Goal: Communication & Community: Participate in discussion

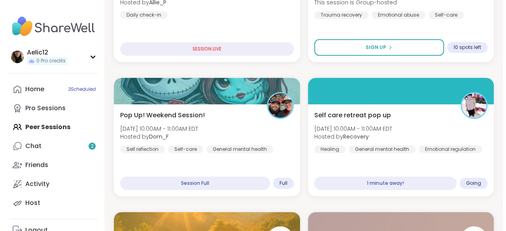
scroll to position [188, 0]
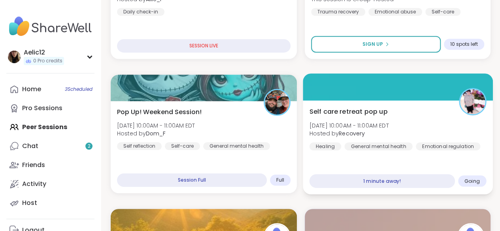
click at [469, 161] on div "Self care retreat pop up [DATE] 10:00AM - 11:00AM EDT Hosted by Recovery Healin…" at bounding box center [398, 147] width 190 height 94
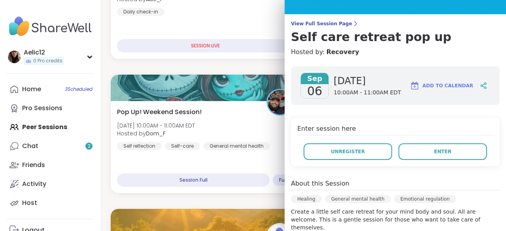
scroll to position [59, 0]
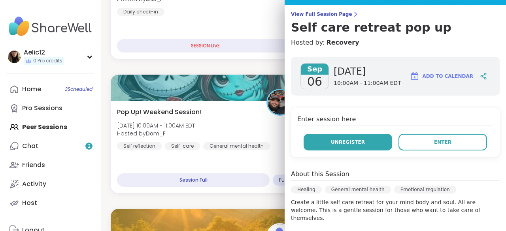
click at [341, 141] on span "Unregister" at bounding box center [348, 142] width 34 height 7
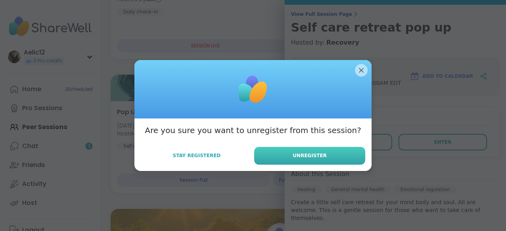
click at [329, 154] on button "Unregister" at bounding box center [309, 156] width 111 height 18
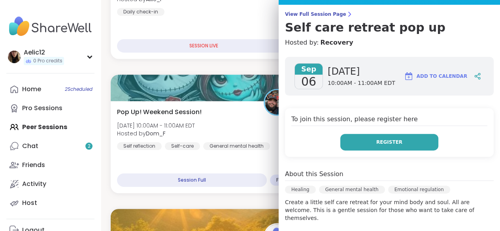
click at [367, 134] on button "Register" at bounding box center [390, 142] width 98 height 17
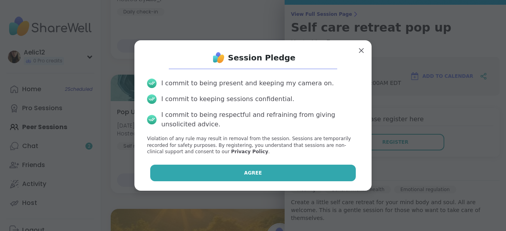
click at [318, 180] on button "Agree" at bounding box center [253, 173] width 206 height 17
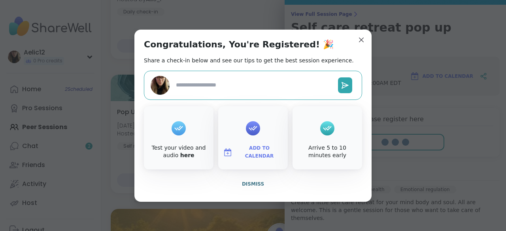
type textarea "*"
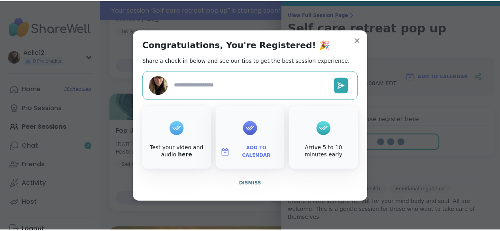
scroll to position [207, 0]
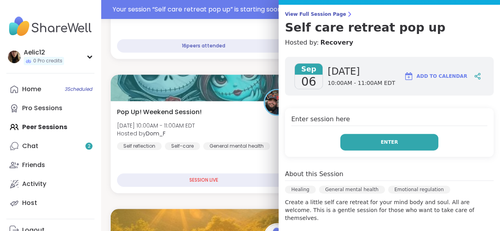
click at [384, 143] on span "Enter" at bounding box center [389, 142] width 17 height 7
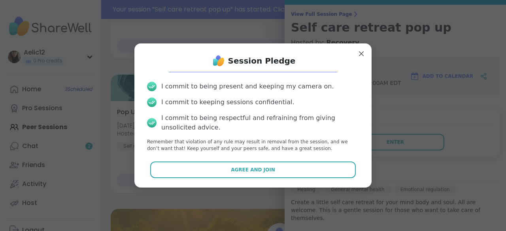
click at [280, 184] on div "Session Pledge I commit to being present and keeping my camera on. I commit to …" at bounding box center [252, 116] width 237 height 144
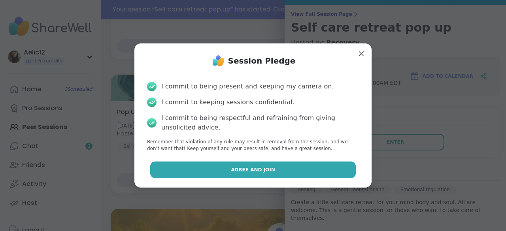
click at [284, 177] on button "Agree and Join" at bounding box center [253, 170] width 206 height 17
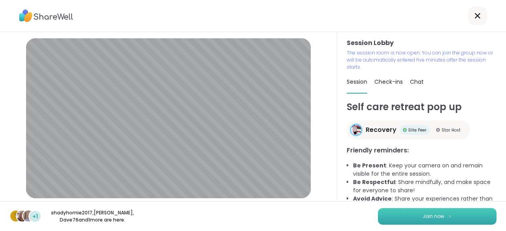
click at [390, 219] on button "Join now" at bounding box center [437, 216] width 119 height 17
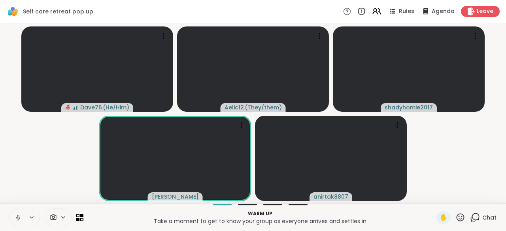
click at [16, 219] on icon at bounding box center [18, 217] width 7 height 7
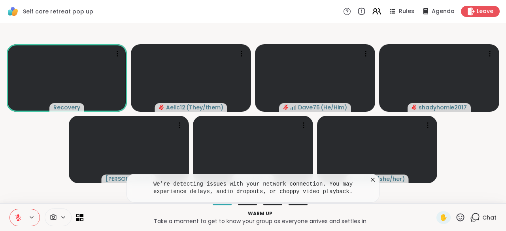
click at [371, 180] on icon at bounding box center [373, 180] width 8 height 8
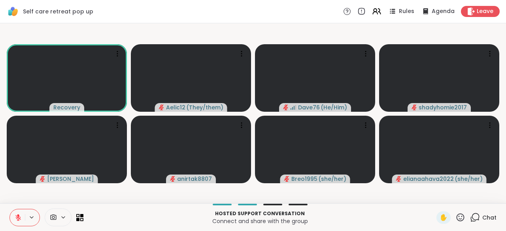
click at [16, 219] on icon at bounding box center [18, 217] width 7 height 7
click at [16, 222] on button at bounding box center [17, 218] width 15 height 17
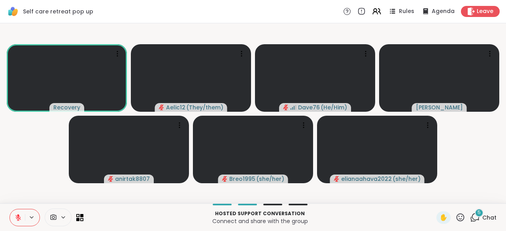
drag, startPoint x: 57, startPoint y: 2, endPoint x: 7, endPoint y: 165, distance: 169.9
click at [7, 165] on video-player-container "Recovery Aelic12 ( They/them ) Dave76 ( He/Him ) [PERSON_NAME] anirtak8807 Breo…" at bounding box center [253, 113] width 497 height 174
click at [22, 222] on button at bounding box center [17, 218] width 15 height 17
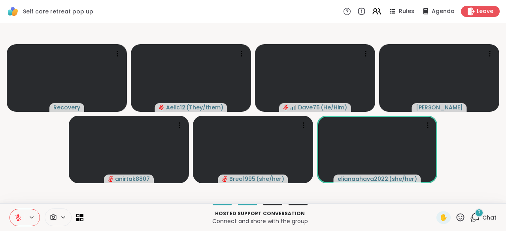
click at [22, 222] on button at bounding box center [17, 218] width 15 height 17
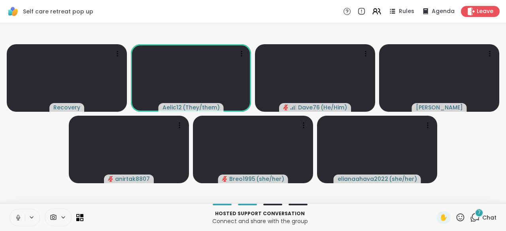
click at [22, 222] on button at bounding box center [17, 218] width 15 height 17
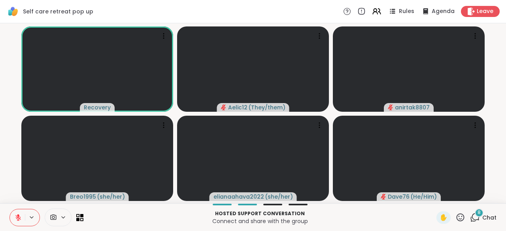
click at [22, 222] on button at bounding box center [17, 218] width 15 height 17
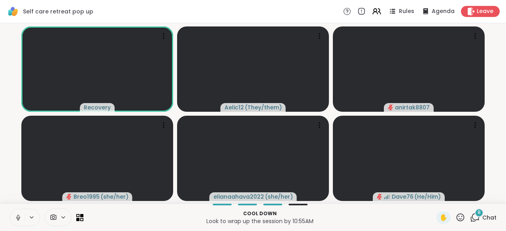
click at [22, 222] on button at bounding box center [17, 218] width 15 height 17
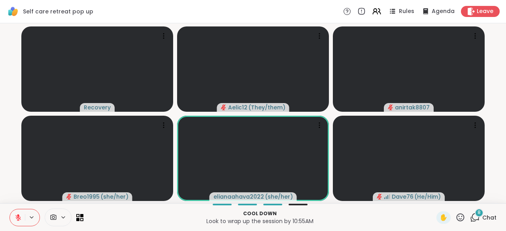
click at [22, 222] on button at bounding box center [17, 218] width 15 height 17
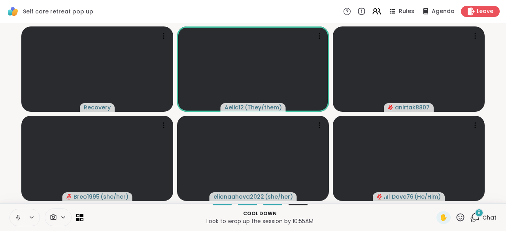
click at [22, 222] on button at bounding box center [17, 218] width 15 height 17
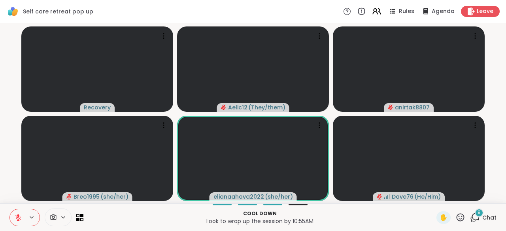
click at [22, 222] on button at bounding box center [17, 218] width 15 height 17
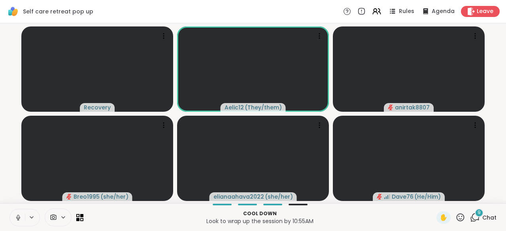
click at [22, 222] on button at bounding box center [17, 218] width 15 height 17
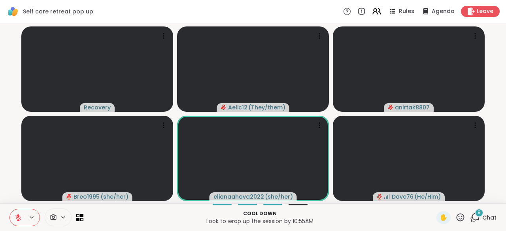
click at [22, 222] on button at bounding box center [17, 218] width 15 height 17
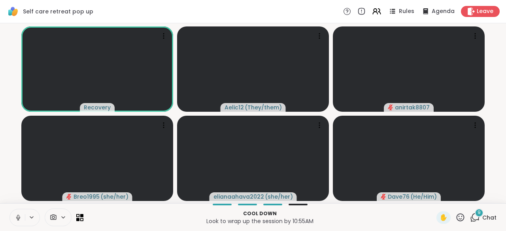
click at [19, 217] on icon at bounding box center [18, 217] width 2 height 4
click at [19, 217] on icon at bounding box center [18, 215] width 2 height 3
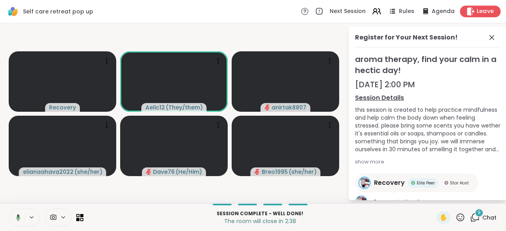
click at [477, 11] on span "Leave" at bounding box center [485, 12] width 17 height 8
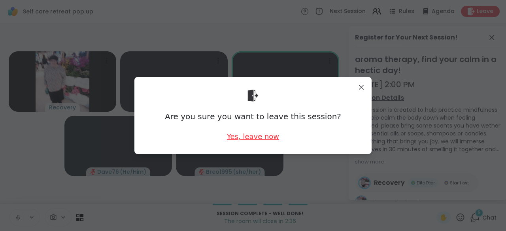
click at [261, 136] on div "Yes, leave now" at bounding box center [253, 137] width 52 height 10
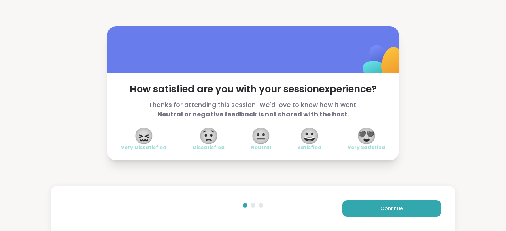
click at [358, 142] on span "😍" at bounding box center [367, 136] width 20 height 14
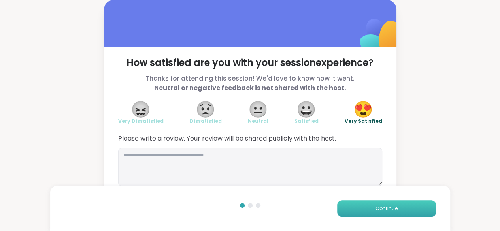
click at [359, 210] on button "Continue" at bounding box center [386, 209] width 99 height 17
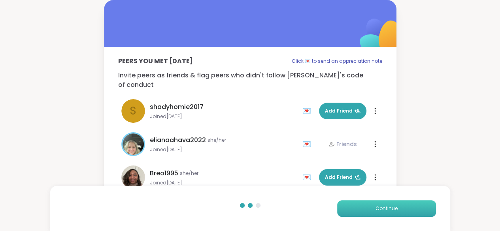
click at [359, 210] on button "Continue" at bounding box center [386, 209] width 99 height 17
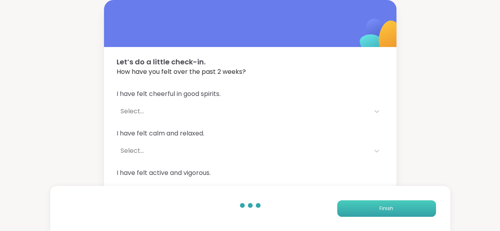
click at [359, 210] on button "Finish" at bounding box center [386, 209] width 99 height 17
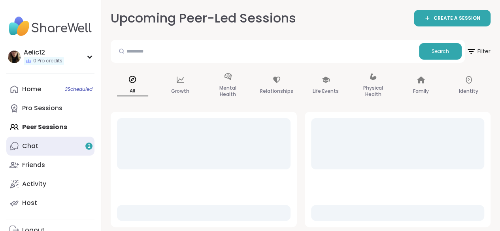
click at [32, 142] on div "Chat 2" at bounding box center [30, 146] width 16 height 9
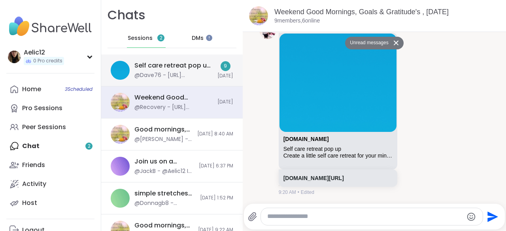
click at [164, 64] on div "Self care retreat pop up, [DATE]" at bounding box center [173, 65] width 78 height 9
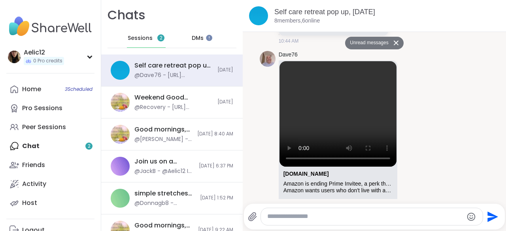
scroll to position [438, 0]
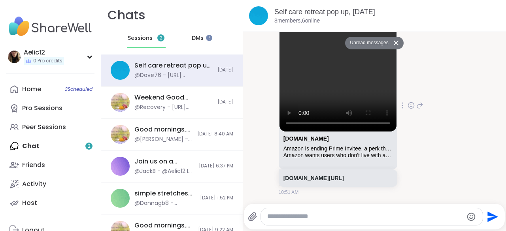
click at [413, 106] on icon at bounding box center [411, 106] width 2 height 1
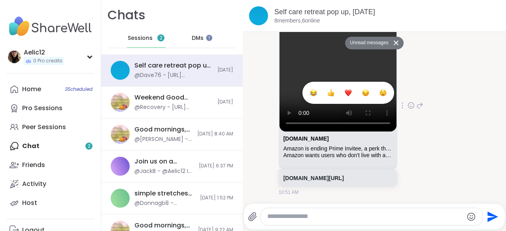
click at [352, 89] on div "Select Reaction: Heart" at bounding box center [348, 92] width 7 height 7
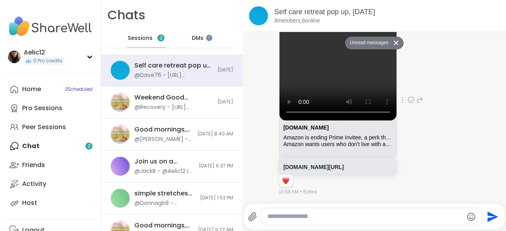
scroll to position [449, 0]
click at [160, 41] on span "2" at bounding box center [161, 38] width 3 height 7
click at [84, 148] on div "Home 3 Scheduled Pro Sessions Peer Sessions Chat 2 Friends Activity Host" at bounding box center [50, 146] width 88 height 133
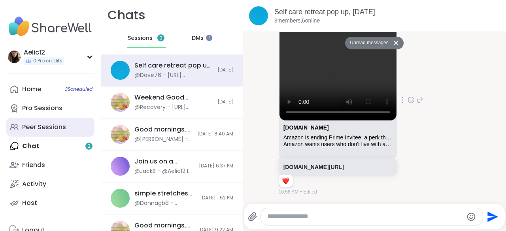
click at [70, 125] on link "Peer Sessions" at bounding box center [50, 127] width 88 height 19
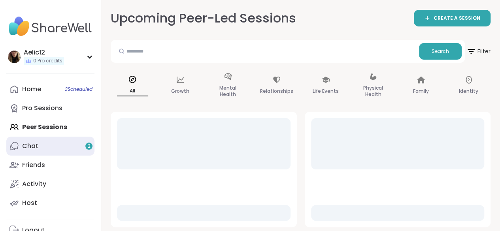
click at [76, 143] on link "Chat 2" at bounding box center [50, 146] width 88 height 19
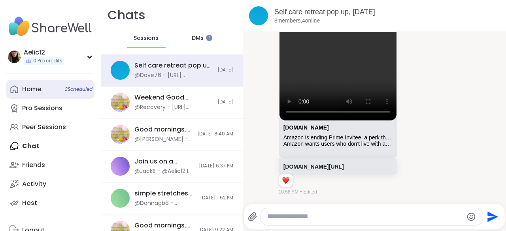
click at [60, 90] on link "Home 3 Scheduled" at bounding box center [50, 89] width 88 height 19
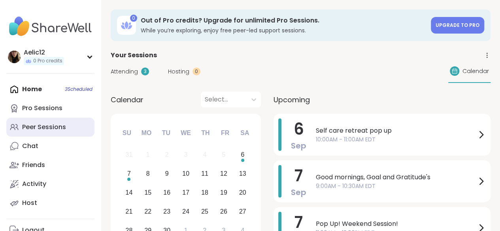
click at [63, 129] on div "Peer Sessions" at bounding box center [44, 127] width 44 height 9
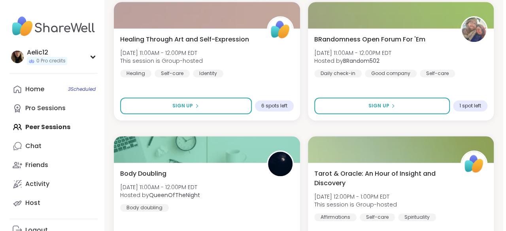
scroll to position [391, 0]
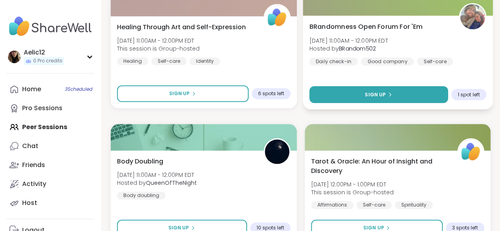
click at [409, 94] on button "Sign Up" at bounding box center [378, 94] width 138 height 17
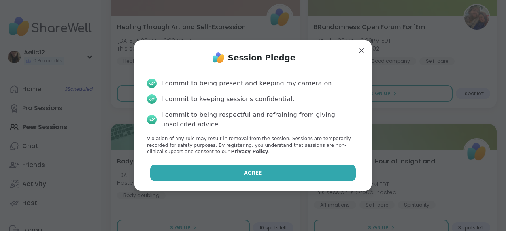
click at [320, 168] on button "Agree" at bounding box center [253, 173] width 206 height 17
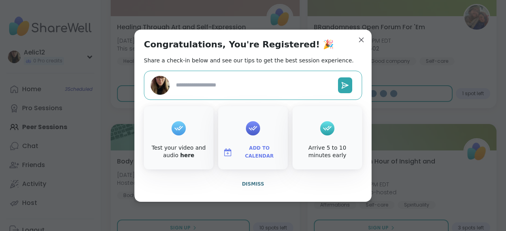
type textarea "*"
click at [259, 182] on span "Dismiss" at bounding box center [253, 185] width 22 height 6
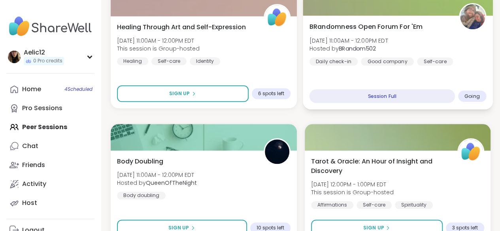
click at [479, 55] on div "BRandomness Open Forum For 'Em Sat, Sep 06 | 11:00AM - 12:00PM EDT Hosted by BR…" at bounding box center [397, 44] width 177 height 44
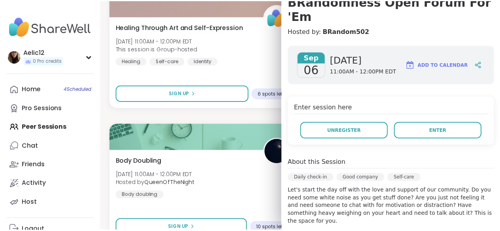
scroll to position [77, 0]
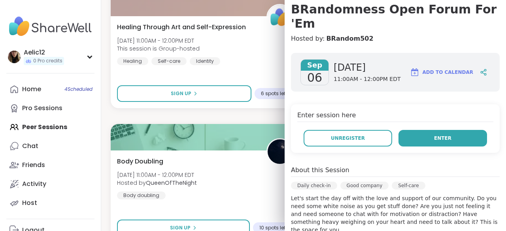
click at [443, 130] on button "Enter" at bounding box center [443, 138] width 89 height 17
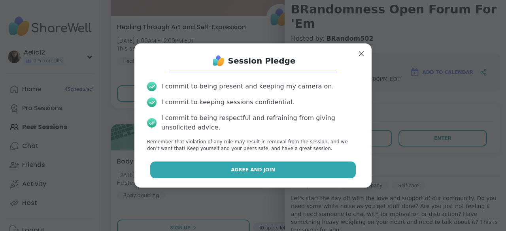
click at [339, 171] on button "Agree and Join" at bounding box center [253, 170] width 206 height 17
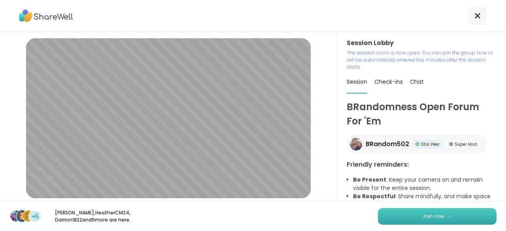
click at [397, 215] on button "Join now" at bounding box center [437, 216] width 119 height 17
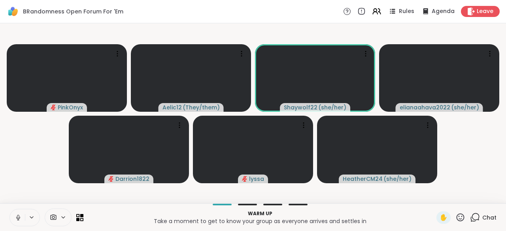
click at [18, 217] on icon at bounding box center [18, 217] width 7 height 7
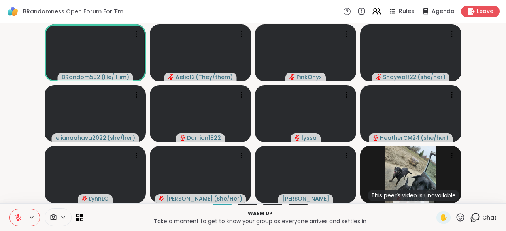
click at [18, 217] on icon at bounding box center [18, 215] width 2 height 3
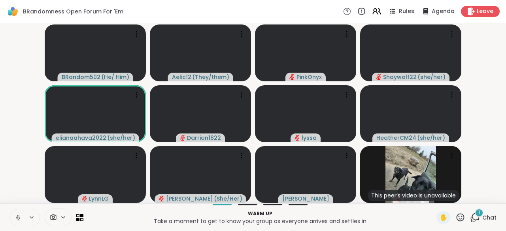
click at [19, 219] on icon at bounding box center [18, 218] width 4 height 2
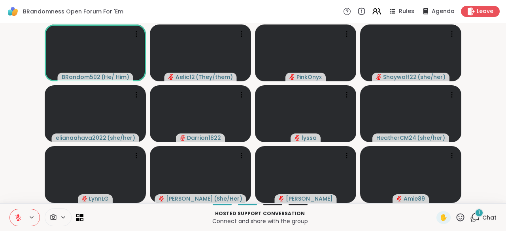
click at [19, 219] on icon at bounding box center [18, 217] width 7 height 7
click at [19, 219] on icon at bounding box center [18, 218] width 4 height 2
click at [19, 219] on icon at bounding box center [18, 217] width 7 height 7
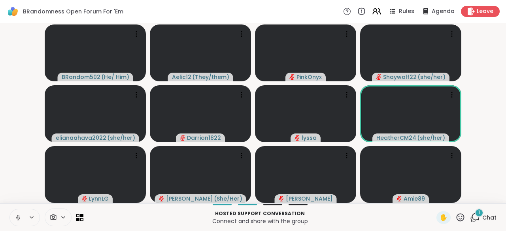
click at [19, 219] on icon at bounding box center [18, 218] width 4 height 2
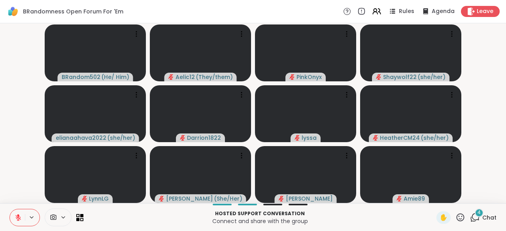
click at [483, 220] on span "Chat" at bounding box center [490, 218] width 14 height 8
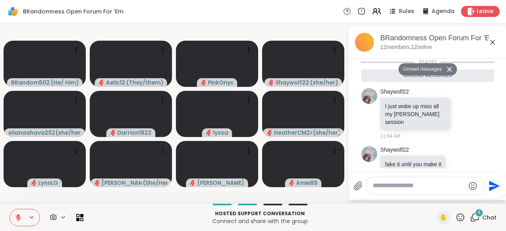
scroll to position [123, 0]
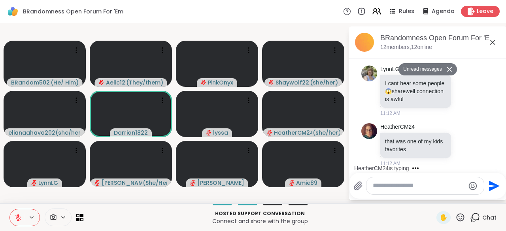
click at [449, 185] on textarea "Type your message" at bounding box center [419, 186] width 92 height 8
type textarea "*******"
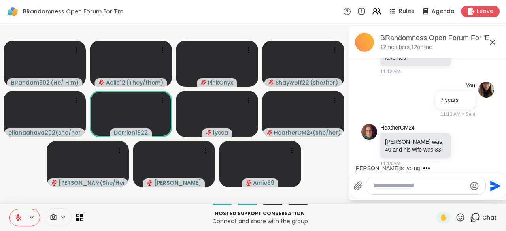
scroll to position [261, 0]
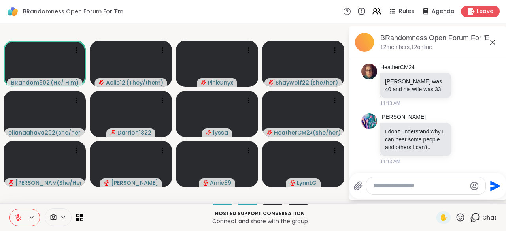
click at [20, 219] on icon at bounding box center [18, 217] width 7 height 7
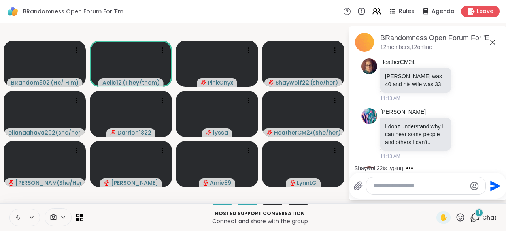
scroll to position [311, 0]
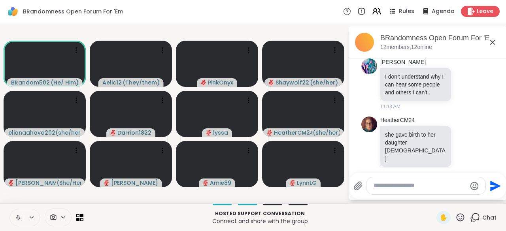
click at [20, 219] on icon at bounding box center [18, 217] width 7 height 7
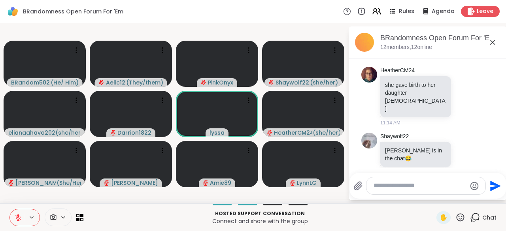
click at [490, 42] on icon at bounding box center [492, 42] width 9 height 9
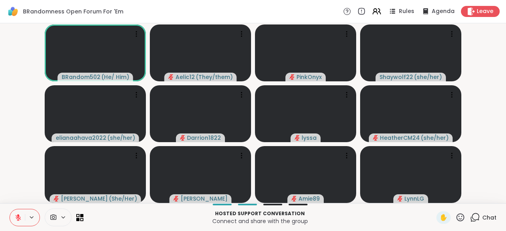
click at [22, 218] on button at bounding box center [17, 218] width 15 height 17
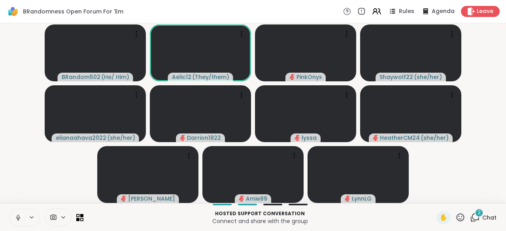
click at [22, 218] on button at bounding box center [17, 218] width 15 height 17
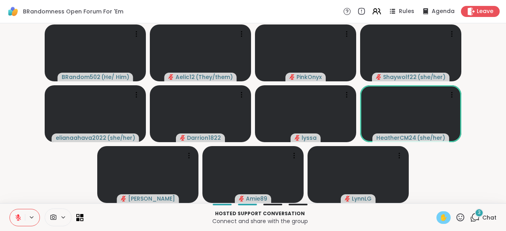
click at [440, 214] on span "✋" at bounding box center [444, 217] width 8 height 9
click at [11, 216] on button at bounding box center [17, 218] width 15 height 17
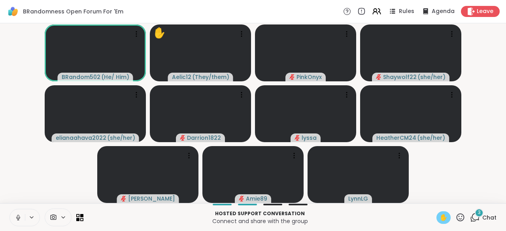
click at [16, 219] on icon at bounding box center [18, 217] width 7 height 7
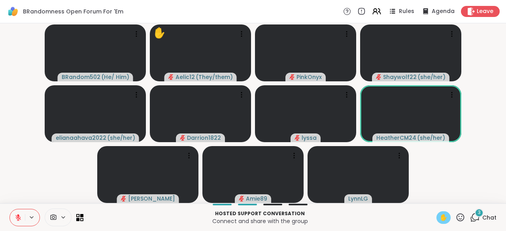
click at [440, 221] on span "✋" at bounding box center [444, 217] width 8 height 9
click at [477, 209] on div "Hosted support conversation Connect and share with the group ✋ 3 Chat" at bounding box center [253, 218] width 506 height 28
click at [477, 220] on div "3 Chat" at bounding box center [483, 218] width 26 height 13
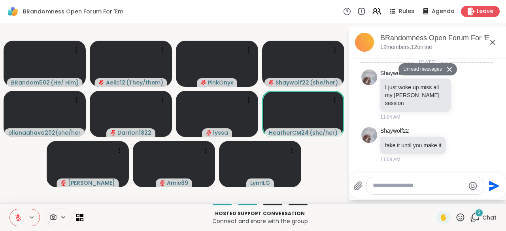
scroll to position [583, 0]
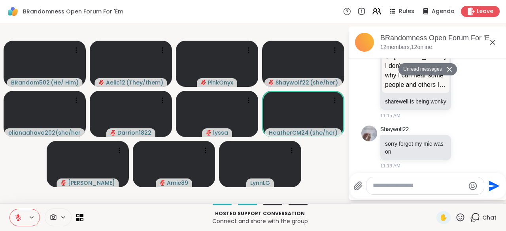
click at [459, 193] on div at bounding box center [425, 186] width 117 height 17
click at [449, 192] on div at bounding box center [425, 186] width 117 height 17
click at [443, 186] on textarea "Type your message" at bounding box center [419, 186] width 92 height 8
type textarea "*"
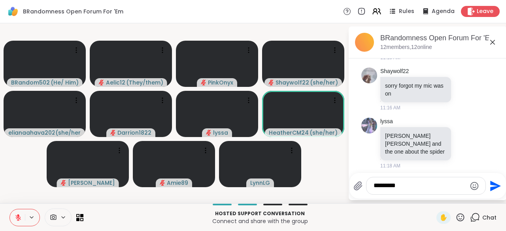
type textarea "**********"
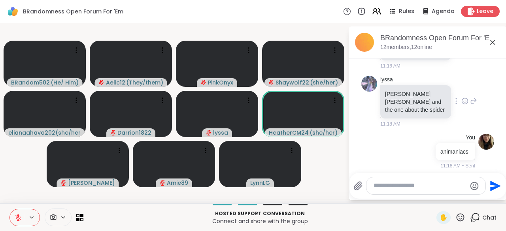
click at [464, 102] on icon at bounding box center [465, 102] width 2 height 1
click at [462, 87] on div "Select Reaction: Heart" at bounding box center [465, 88] width 7 height 7
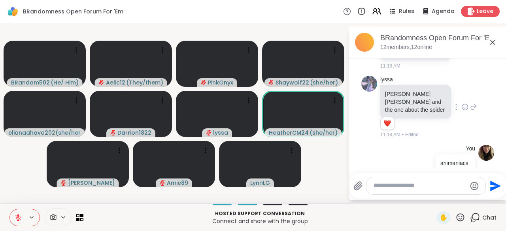
click at [436, 184] on textarea "Type your message" at bounding box center [420, 186] width 93 height 8
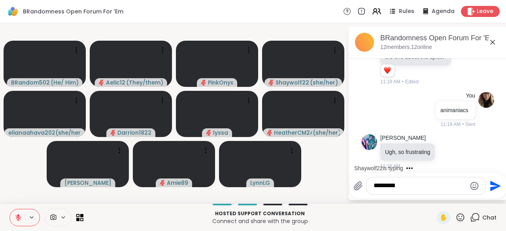
type textarea "**********"
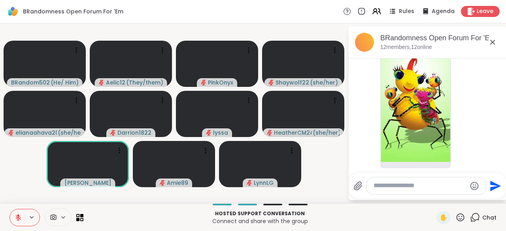
scroll to position [991, 0]
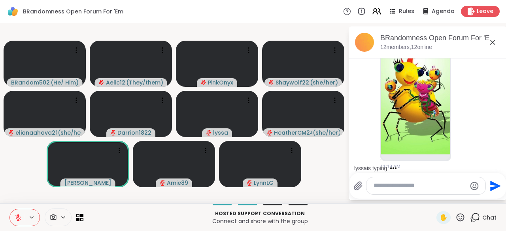
click at [433, 191] on div at bounding box center [426, 186] width 119 height 17
click at [434, 189] on textarea "Type your message" at bounding box center [420, 186] width 93 height 8
type textarea "**********"
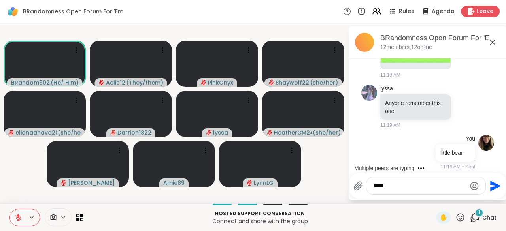
scroll to position [1124, 0]
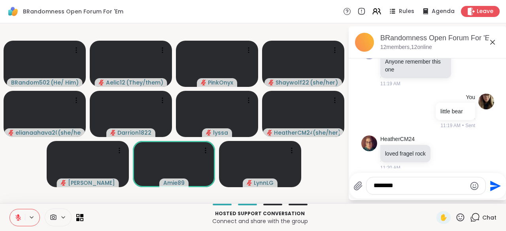
type textarea "*********"
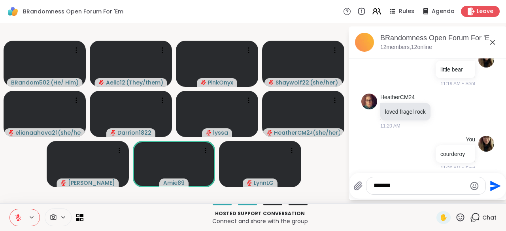
type textarea "********"
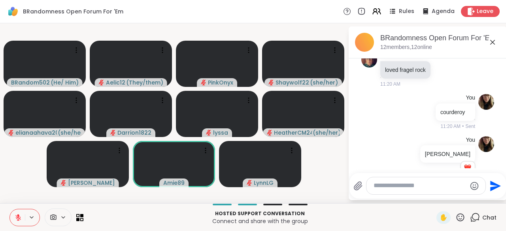
scroll to position [1219, 0]
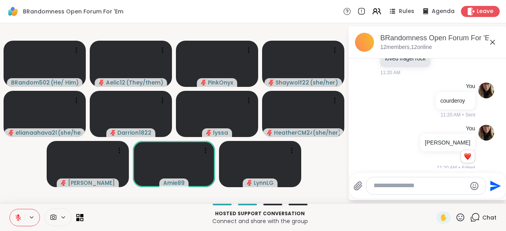
click at [494, 42] on icon at bounding box center [492, 42] width 9 height 9
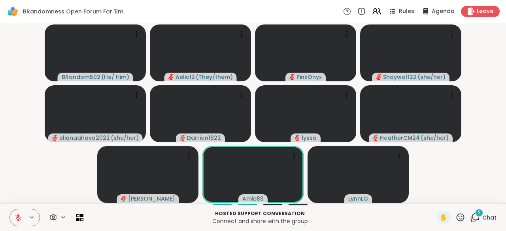
click at [20, 219] on icon at bounding box center [18, 217] width 7 height 7
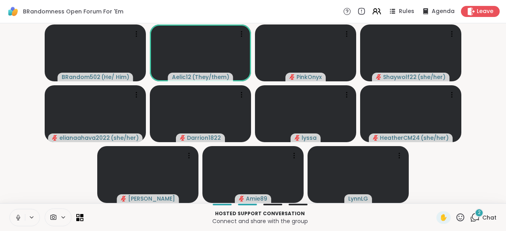
click at [20, 219] on icon at bounding box center [18, 217] width 7 height 7
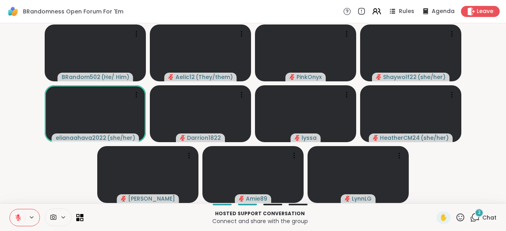
click at [20, 219] on icon at bounding box center [18, 217] width 7 height 7
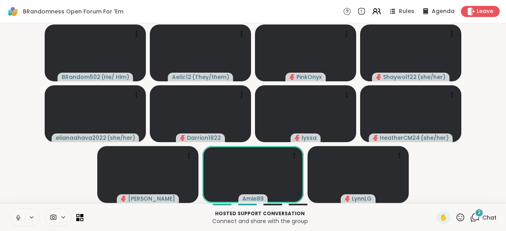
click at [20, 219] on icon at bounding box center [18, 217] width 7 height 7
click at [20, 218] on icon at bounding box center [18, 218] width 6 height 6
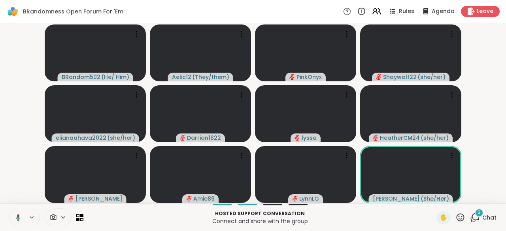
click at [20, 218] on icon at bounding box center [18, 217] width 4 height 7
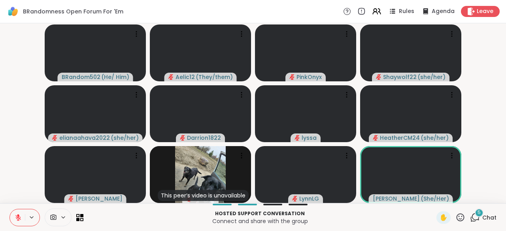
click at [478, 213] on span "5" at bounding box center [479, 213] width 3 height 7
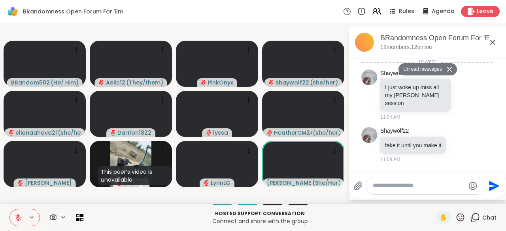
scroll to position [1518, 0]
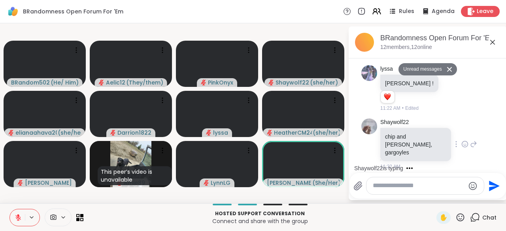
click at [462, 140] on icon at bounding box center [465, 144] width 7 height 8
click at [462, 128] on div "Select Reaction: Heart" at bounding box center [465, 131] width 7 height 7
click at [430, 201] on div at bounding box center [434, 205] width 25 height 9
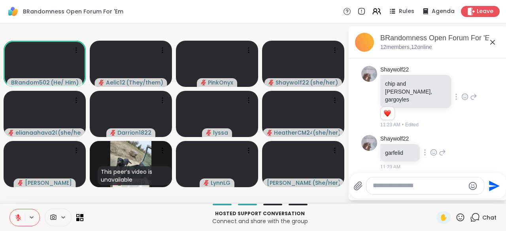
click at [435, 153] on icon at bounding box center [434, 153] width 2 height 1
click at [431, 136] on div "Select Reaction: Heart" at bounding box center [433, 139] width 7 height 7
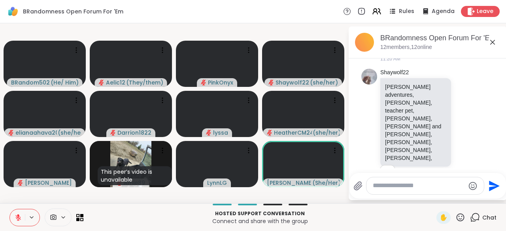
scroll to position [1348, 0]
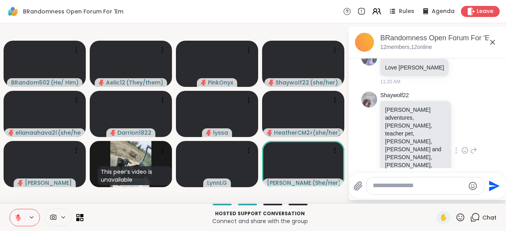
click at [462, 148] on icon at bounding box center [465, 151] width 6 height 6
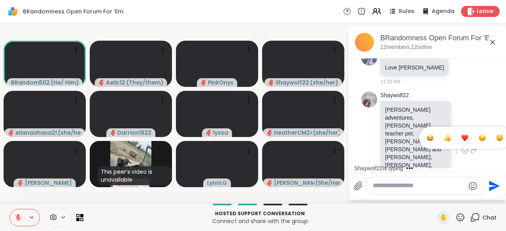
click at [462, 134] on div "Select Reaction: Heart" at bounding box center [465, 137] width 7 height 7
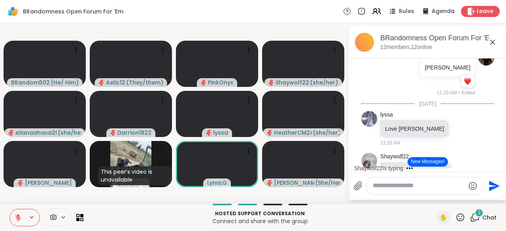
scroll to position [1297, 0]
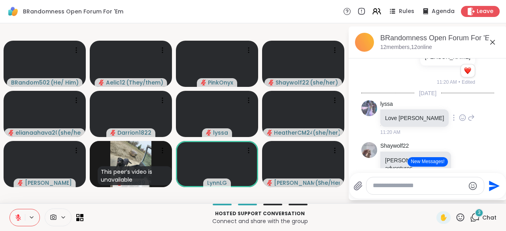
click at [462, 119] on icon at bounding box center [463, 119] width 2 height 1
click at [459, 102] on span "Select Reaction: Heart" at bounding box center [462, 105] width 7 height 8
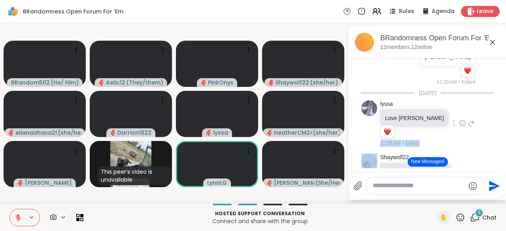
click at [438, 102] on div "lyssa Love Madeline 1 1 11:23 AM • Edited" at bounding box center [427, 123] width 95 height 47
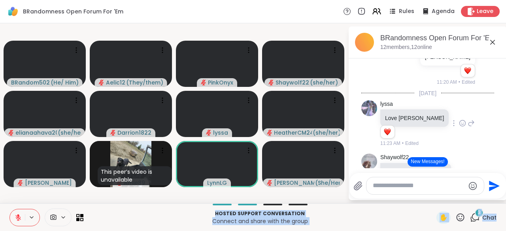
drag, startPoint x: 498, startPoint y: 198, endPoint x: 497, endPoint y: 236, distance: 38.0
click at [497, 231] on html "BRandomness Open Forum For 'Em Rules Agenda Leave BRandom502 ( He/ Him ) Aelic1…" at bounding box center [253, 115] width 506 height 231
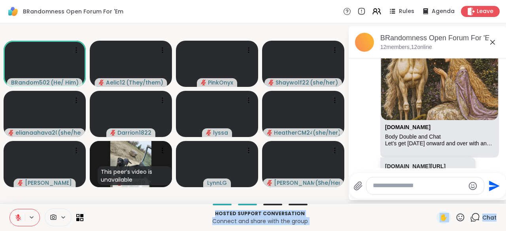
scroll to position [1853, 0]
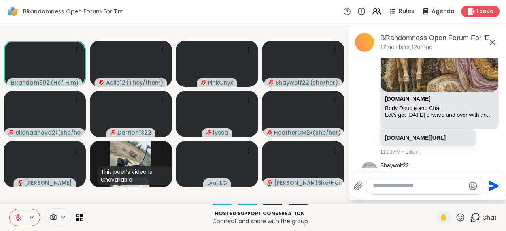
click at [438, 190] on textarea "Type your message" at bounding box center [419, 186] width 92 height 8
click at [14, 221] on button at bounding box center [17, 218] width 15 height 17
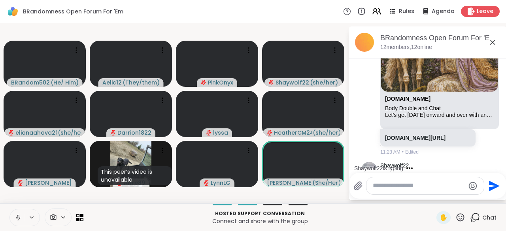
click at [14, 221] on button at bounding box center [17, 218] width 15 height 17
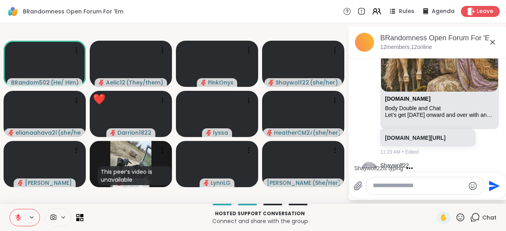
scroll to position [1927, 0]
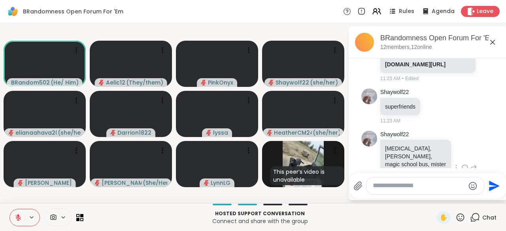
click at [462, 164] on icon at bounding box center [465, 168] width 7 height 8
click at [462, 152] on div "Select Reaction: Heart" at bounding box center [465, 155] width 7 height 7
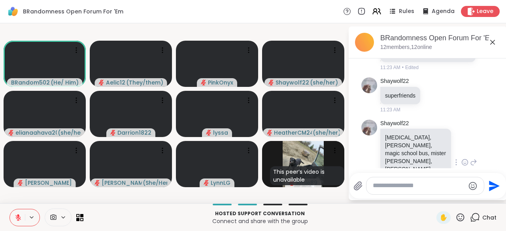
click at [180, 213] on p "Hosted support conversation" at bounding box center [260, 213] width 344 height 7
click at [17, 220] on icon at bounding box center [18, 218] width 6 height 6
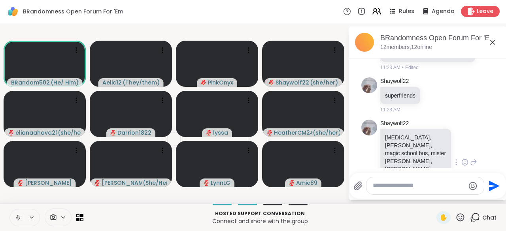
click at [17, 220] on icon at bounding box center [18, 217] width 7 height 7
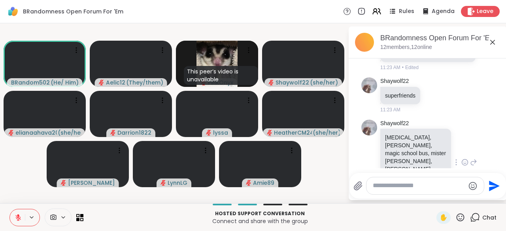
click at [17, 220] on icon at bounding box center [18, 218] width 6 height 6
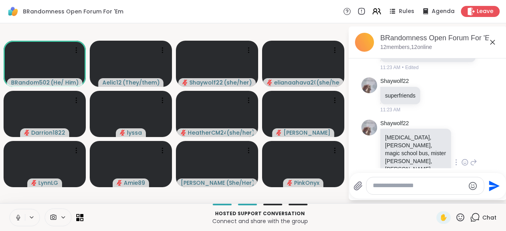
click at [494, 42] on icon at bounding box center [492, 42] width 9 height 9
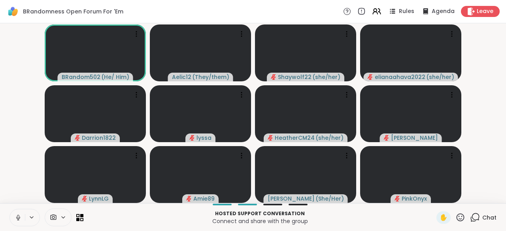
click at [18, 220] on icon at bounding box center [18, 220] width 0 height 2
click at [18, 220] on icon at bounding box center [18, 218] width 6 height 6
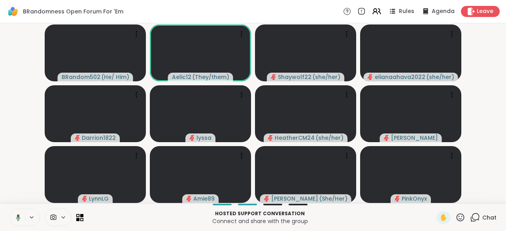
click at [16, 221] on icon at bounding box center [16, 217] width 7 height 7
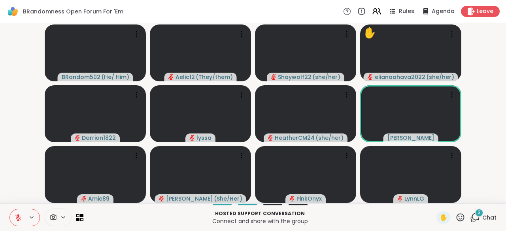
click at [16, 221] on icon at bounding box center [18, 217] width 7 height 7
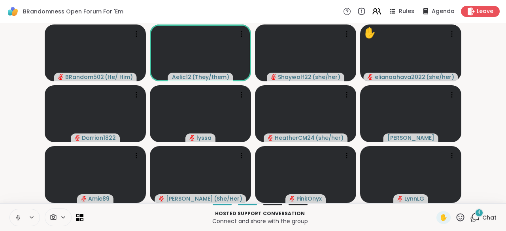
click at [16, 221] on icon at bounding box center [18, 217] width 7 height 7
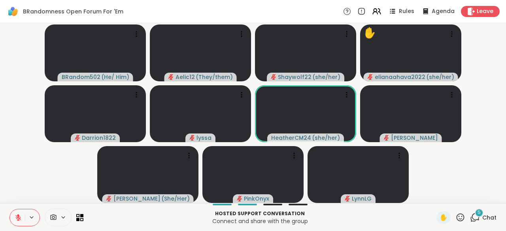
click at [483, 216] on span "Chat" at bounding box center [490, 218] width 14 height 8
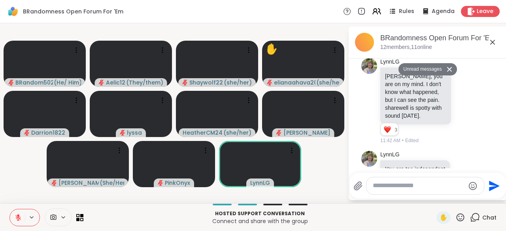
scroll to position [2252, 0]
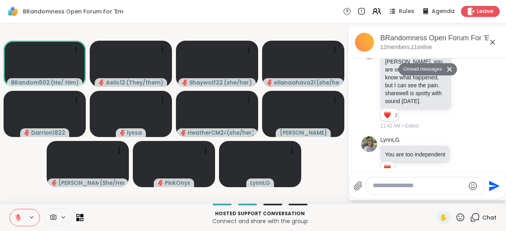
click at [456, 218] on icon at bounding box center [461, 218] width 10 height 10
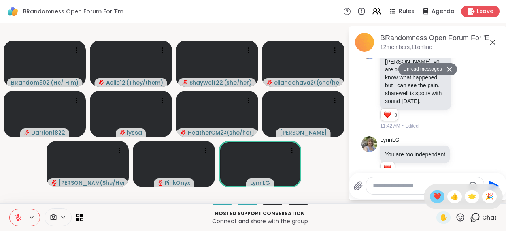
click at [433, 197] on span "❤️" at bounding box center [437, 196] width 8 height 9
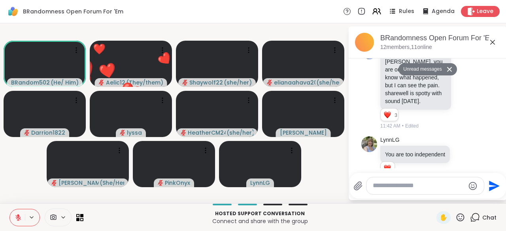
click at [371, 216] on p "Hosted support conversation" at bounding box center [260, 213] width 344 height 7
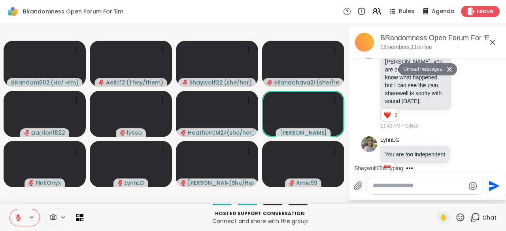
click at [17, 214] on icon at bounding box center [18, 217] width 7 height 7
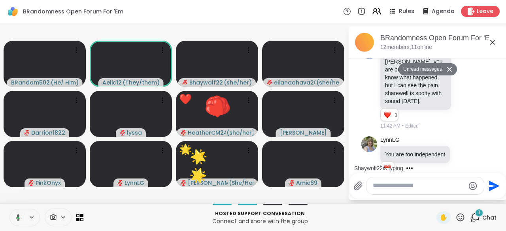
scroll to position [2292, 0]
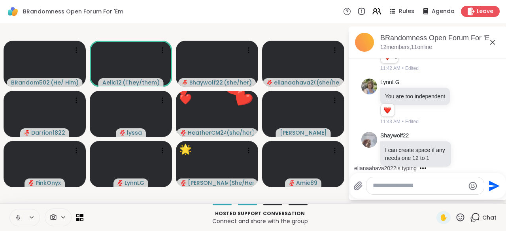
click at [17, 214] on icon at bounding box center [18, 217] width 7 height 7
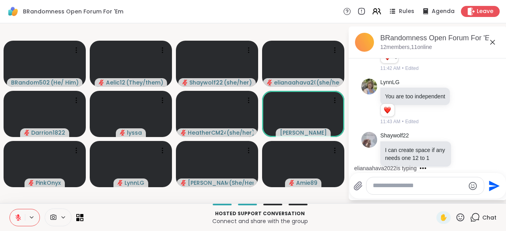
click at [17, 214] on icon at bounding box center [18, 217] width 7 height 7
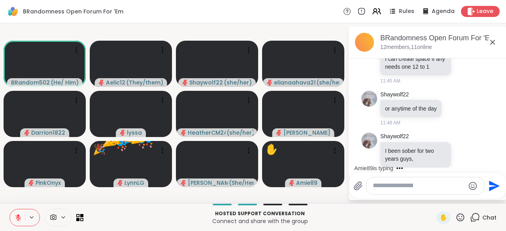
scroll to position [2543, 0]
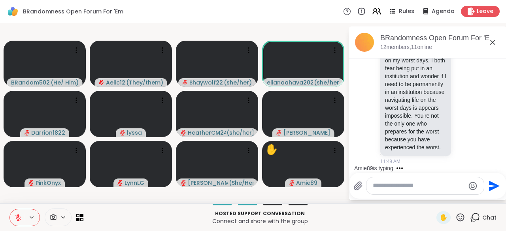
click at [17, 214] on icon at bounding box center [18, 217] width 7 height 7
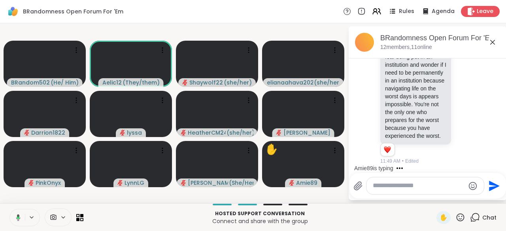
scroll to position [2644, 0]
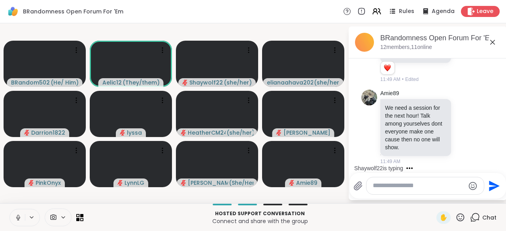
click at [17, 214] on icon at bounding box center [18, 217] width 7 height 7
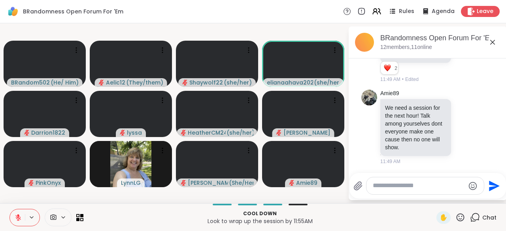
click at [17, 214] on button at bounding box center [17, 218] width 15 height 17
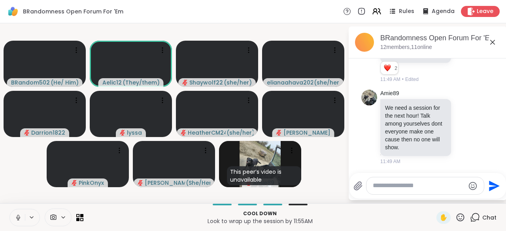
click at [17, 214] on button at bounding box center [17, 218] width 15 height 17
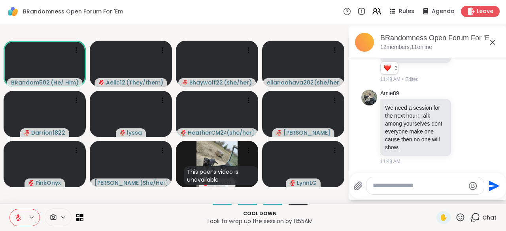
click at [17, 218] on icon at bounding box center [18, 217] width 7 height 7
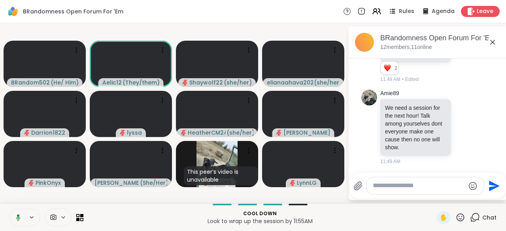
click at [17, 218] on icon at bounding box center [18, 217] width 2 height 3
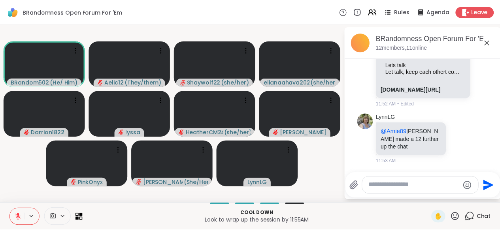
scroll to position [2943, 0]
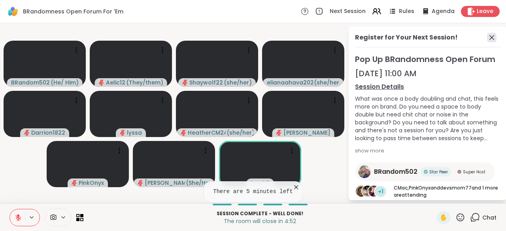
click at [488, 41] on icon at bounding box center [491, 37] width 9 height 9
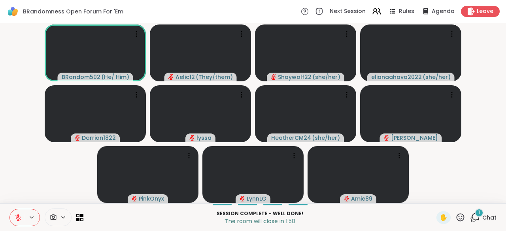
click at [21, 222] on button at bounding box center [17, 218] width 15 height 17
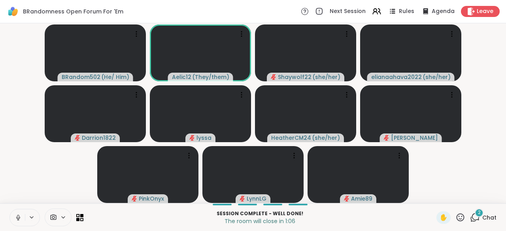
click at [21, 222] on button at bounding box center [17, 218] width 15 height 17
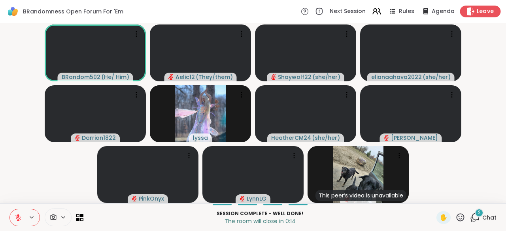
click at [482, 11] on span "Leave" at bounding box center [485, 12] width 17 height 8
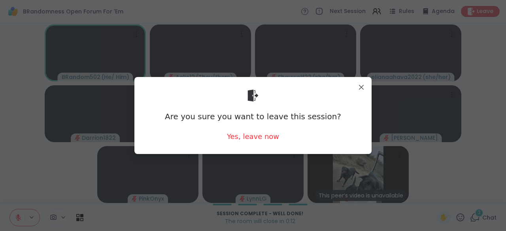
click at [275, 139] on div "Are you sure you want to leave this session? Yes, leave now" at bounding box center [253, 115] width 225 height 64
click at [269, 138] on div "Yes, leave now" at bounding box center [253, 137] width 52 height 10
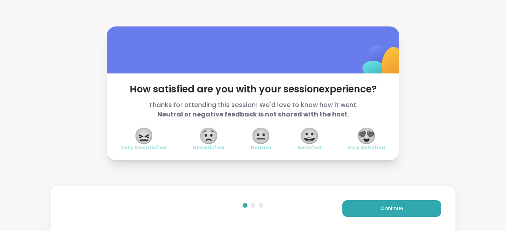
click at [373, 129] on span "😍" at bounding box center [367, 136] width 20 height 14
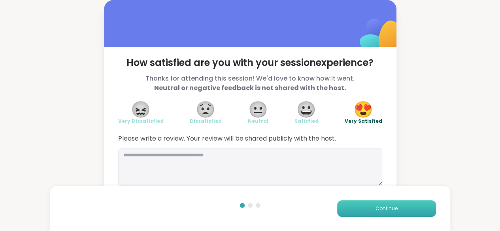
click at [364, 206] on button "Continue" at bounding box center [386, 209] width 99 height 17
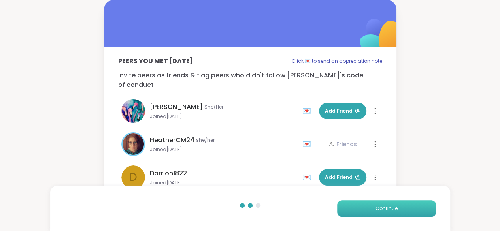
click at [364, 206] on button "Continue" at bounding box center [386, 209] width 99 height 17
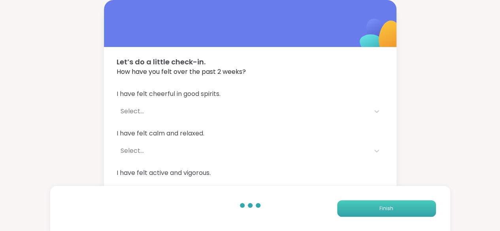
click at [364, 206] on button "Finish" at bounding box center [386, 209] width 99 height 17
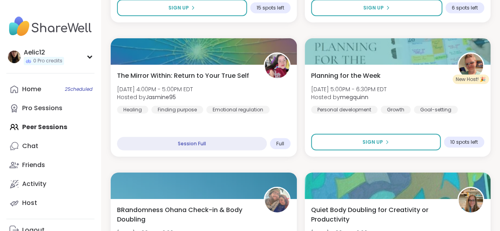
scroll to position [1156, 0]
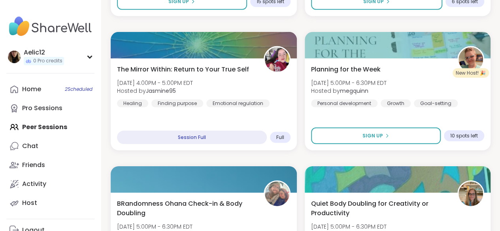
click at [500, 117] on div "Upcoming Peer-Led Sessions CREATE A SESSION Search Filter All Growth Mental Hea…" at bounding box center [300, 114] width 399 height 2541
